Goal: Information Seeking & Learning: Learn about a topic

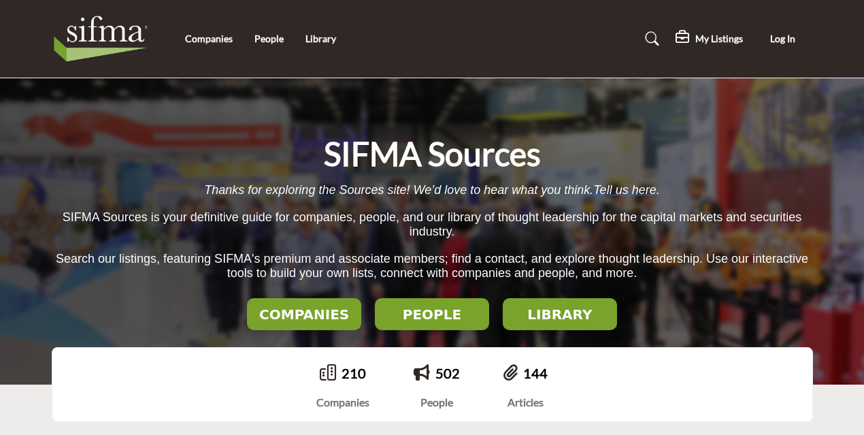
click at [0, 0] on input "Search" at bounding box center [0, 0] width 0 height 0
type input "*******"
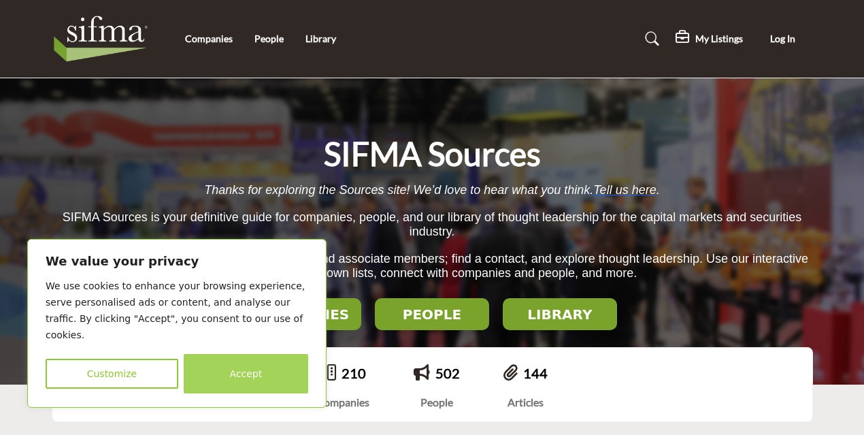
click at [246, 373] on button "Accept" at bounding box center [246, 373] width 124 height 39
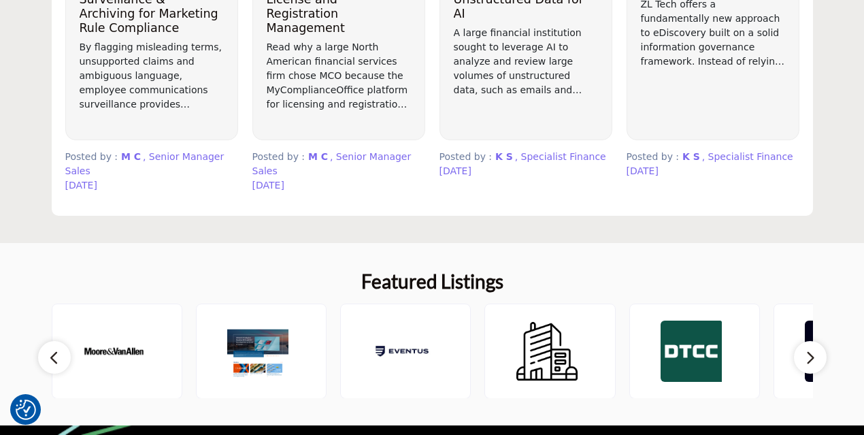
scroll to position [1336, 0]
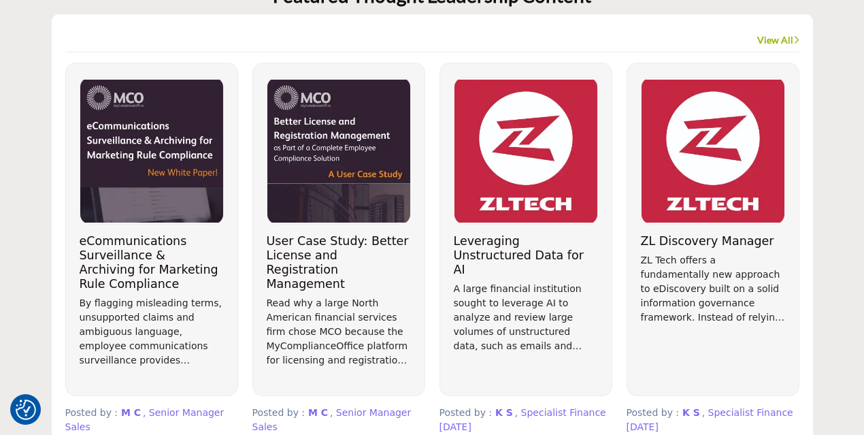
scroll to position [1056, 0]
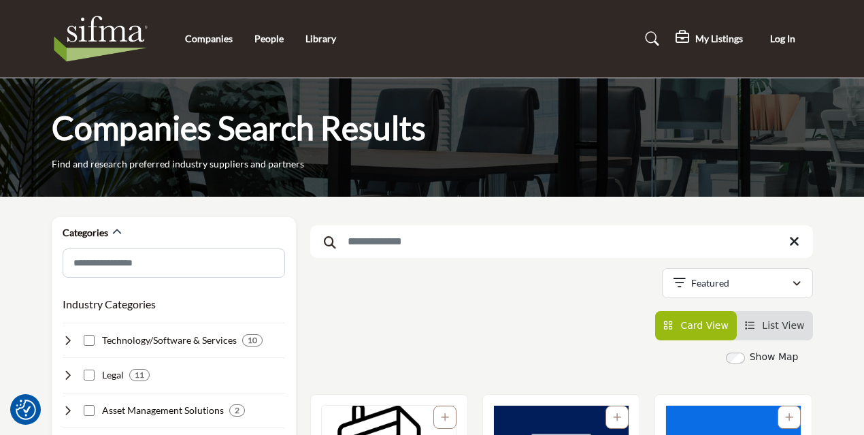
click at [415, 244] on input "Search Keyword" at bounding box center [561, 241] width 503 height 33
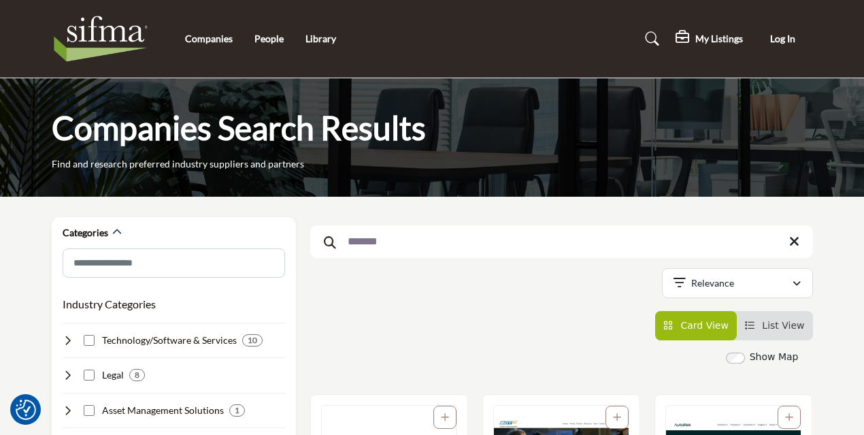
type input "*******"
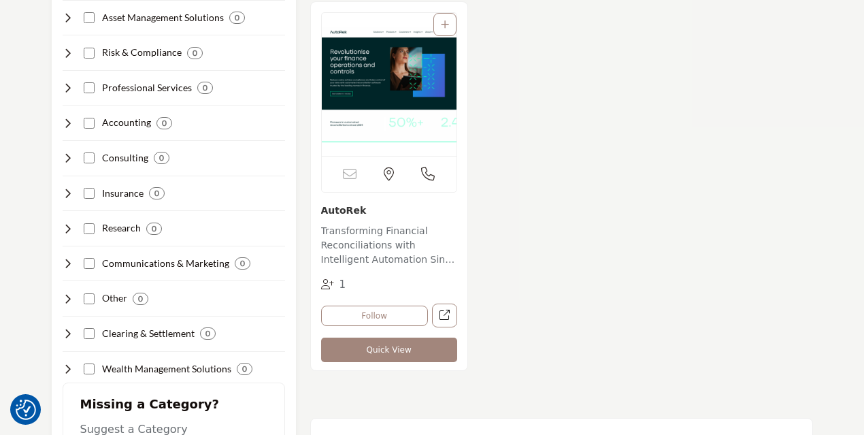
scroll to position [403, 0]
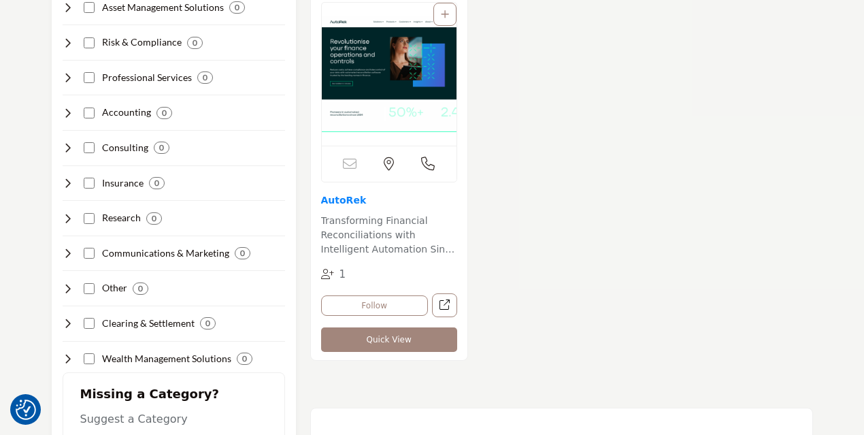
click at [331, 201] on link "AutoRek" at bounding box center [344, 200] width 46 height 11
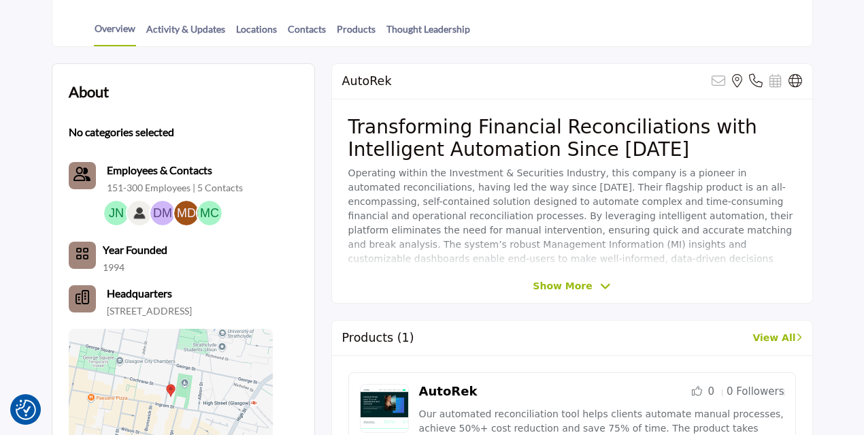
scroll to position [341, 0]
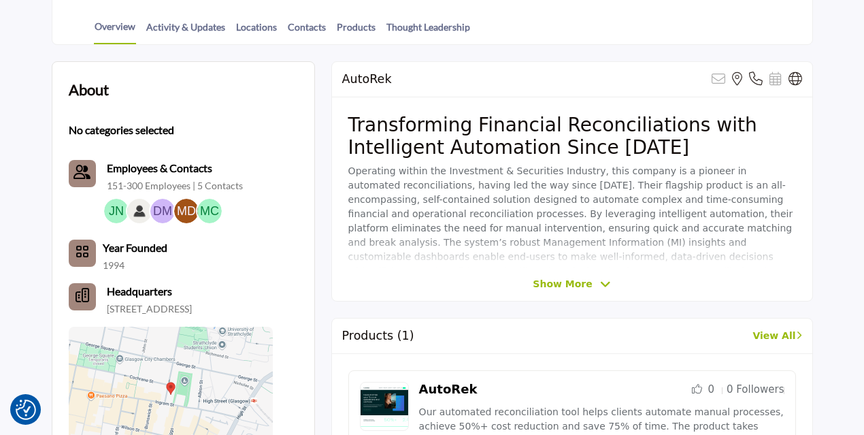
click at [549, 281] on span "Show More" at bounding box center [562, 284] width 59 height 14
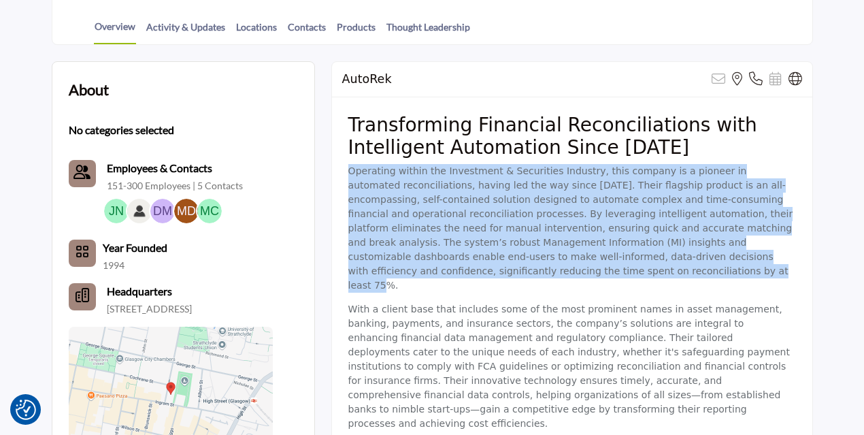
drag, startPoint x: 477, startPoint y: 275, endPoint x: 346, endPoint y: 174, distance: 164.9
click at [346, 174] on div "Transforming Financial Reconciliations with Intelligent Automation Since 1994 O…" at bounding box center [572, 276] width 480 height 359
copy p "Operating within the Investment & Securities Industry, this company is a pionee…"
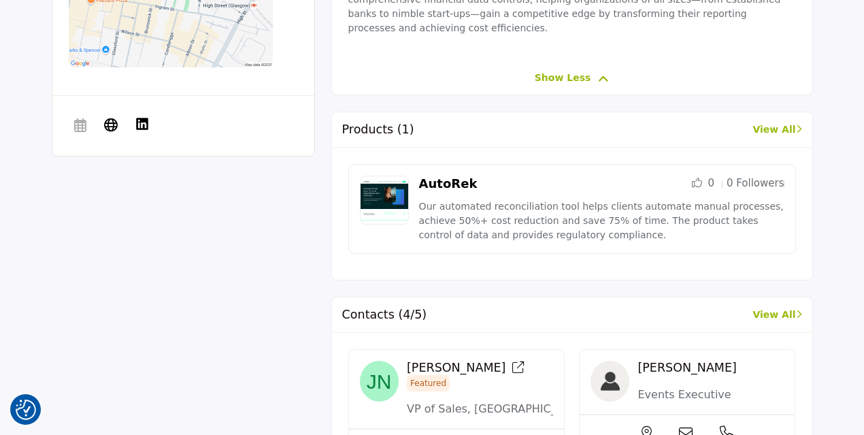
scroll to position [737, 0]
click at [448, 176] on link "AutoRek" at bounding box center [448, 183] width 59 height 14
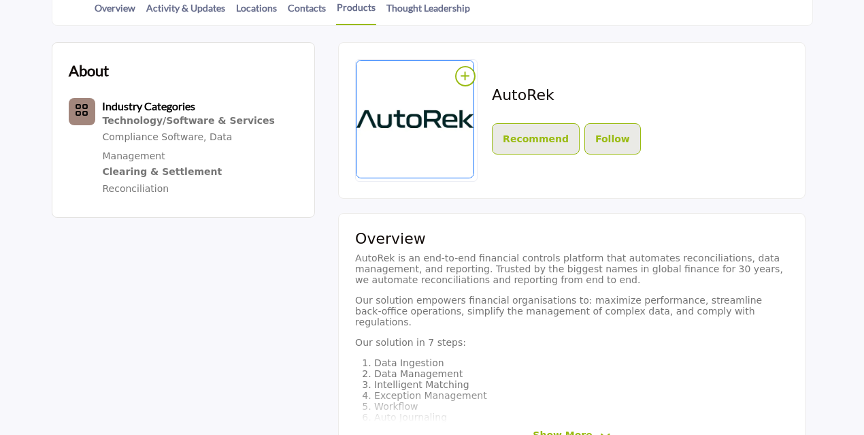
scroll to position [356, 0]
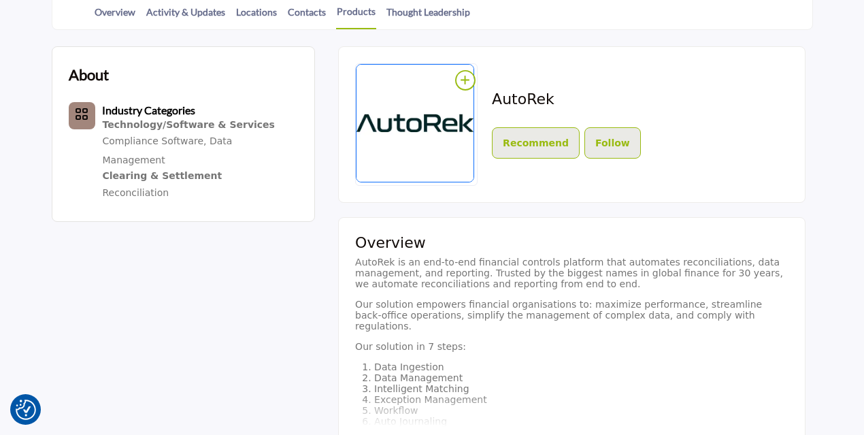
drag, startPoint x: 865, startPoint y: 48, endPoint x: 833, endPoint y: 229, distance: 183.9
click at [833, 229] on html "We value your privacy We use cookies to enhance your browsing experience, serve…" at bounding box center [432, 224] width 864 height 1161
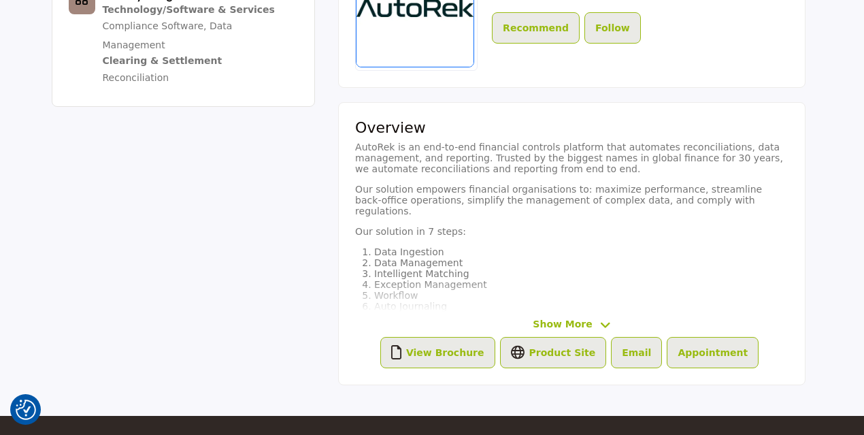
scroll to position [503, 0]
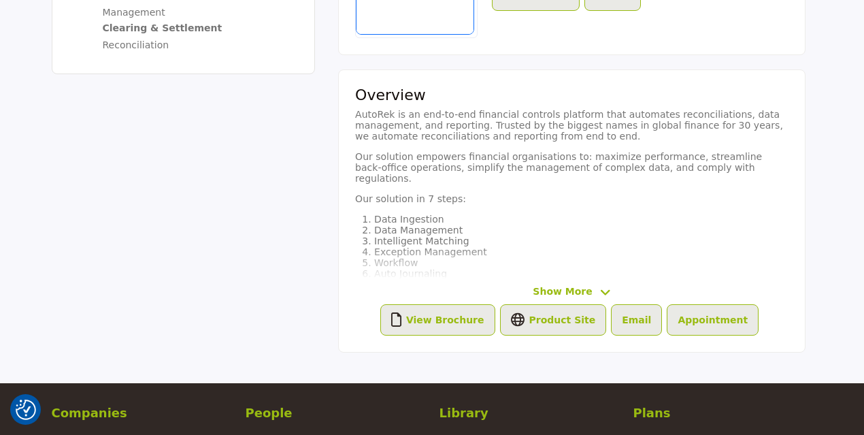
click at [570, 285] on span "Show More" at bounding box center [562, 291] width 59 height 14
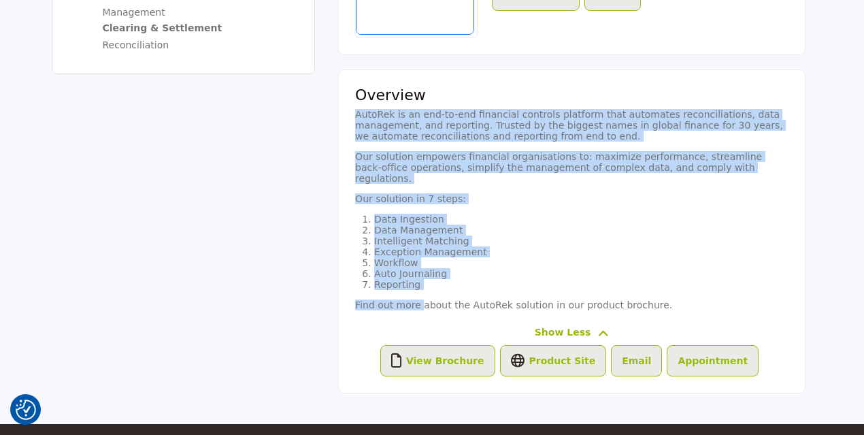
drag, startPoint x: 416, startPoint y: 301, endPoint x: 335, endPoint y: 109, distance: 209.1
click at [335, 109] on div "AutoRek Recommend Follow Following Overview AutoRek is an end-to-end financial …" at bounding box center [572, 153] width 482 height 509
copy div "AutoRek is an end-to-end financial controls platform that automates reconciliat…"
